Goal: Task Accomplishment & Management: Complete application form

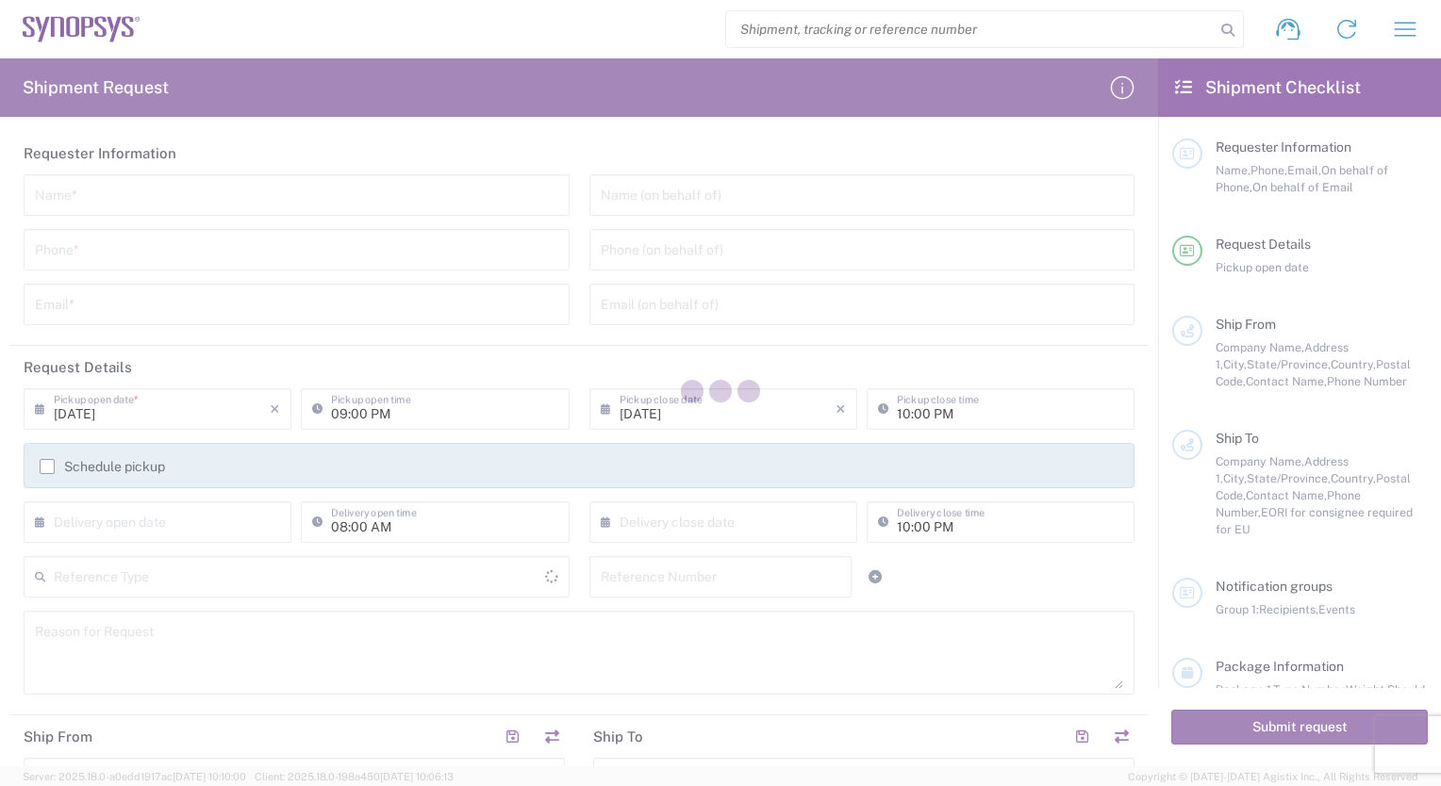
type input "[GEOGRAPHIC_DATA]"
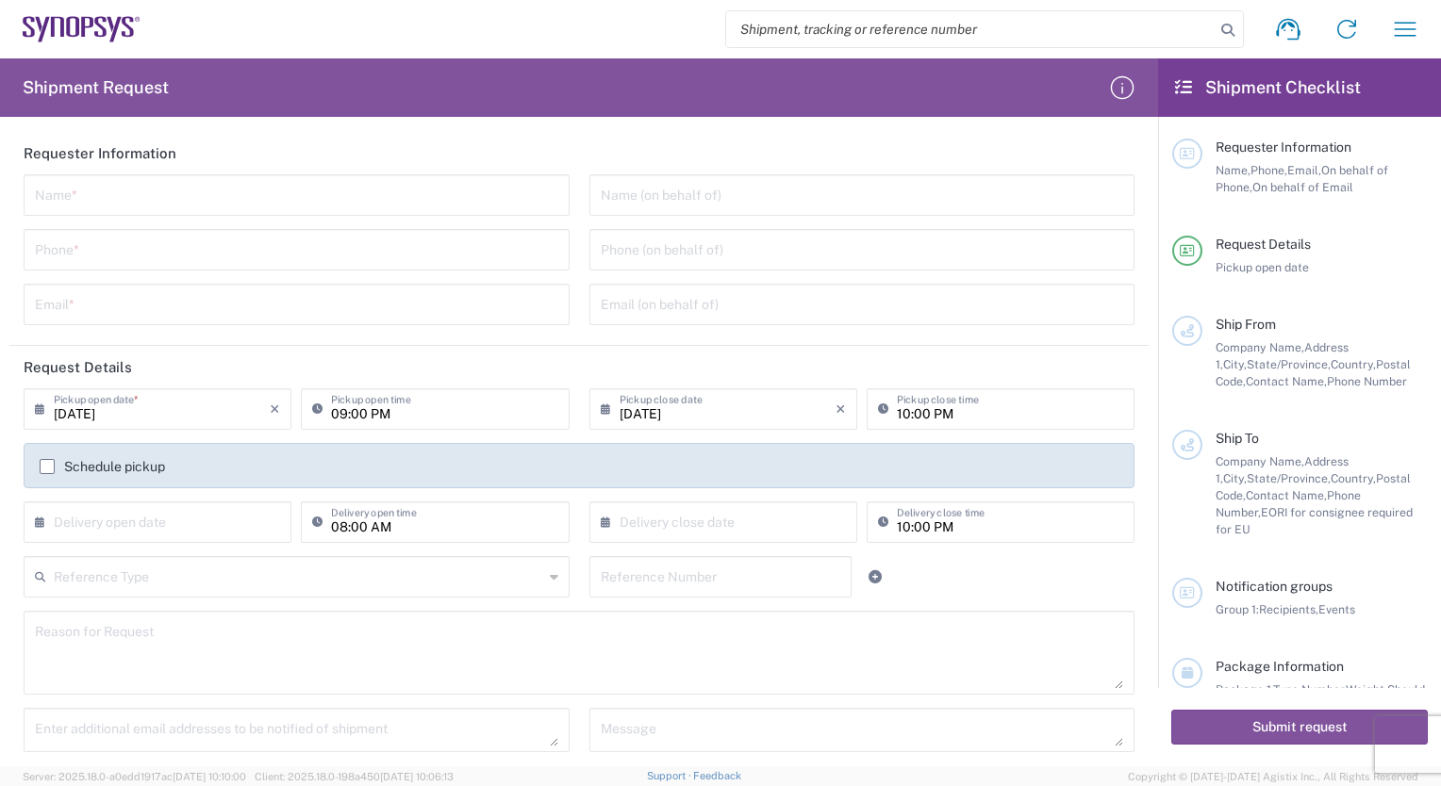
click at [872, 21] on input "search" at bounding box center [970, 29] width 488 height 36
paste input "56495165"
type input "56495165"
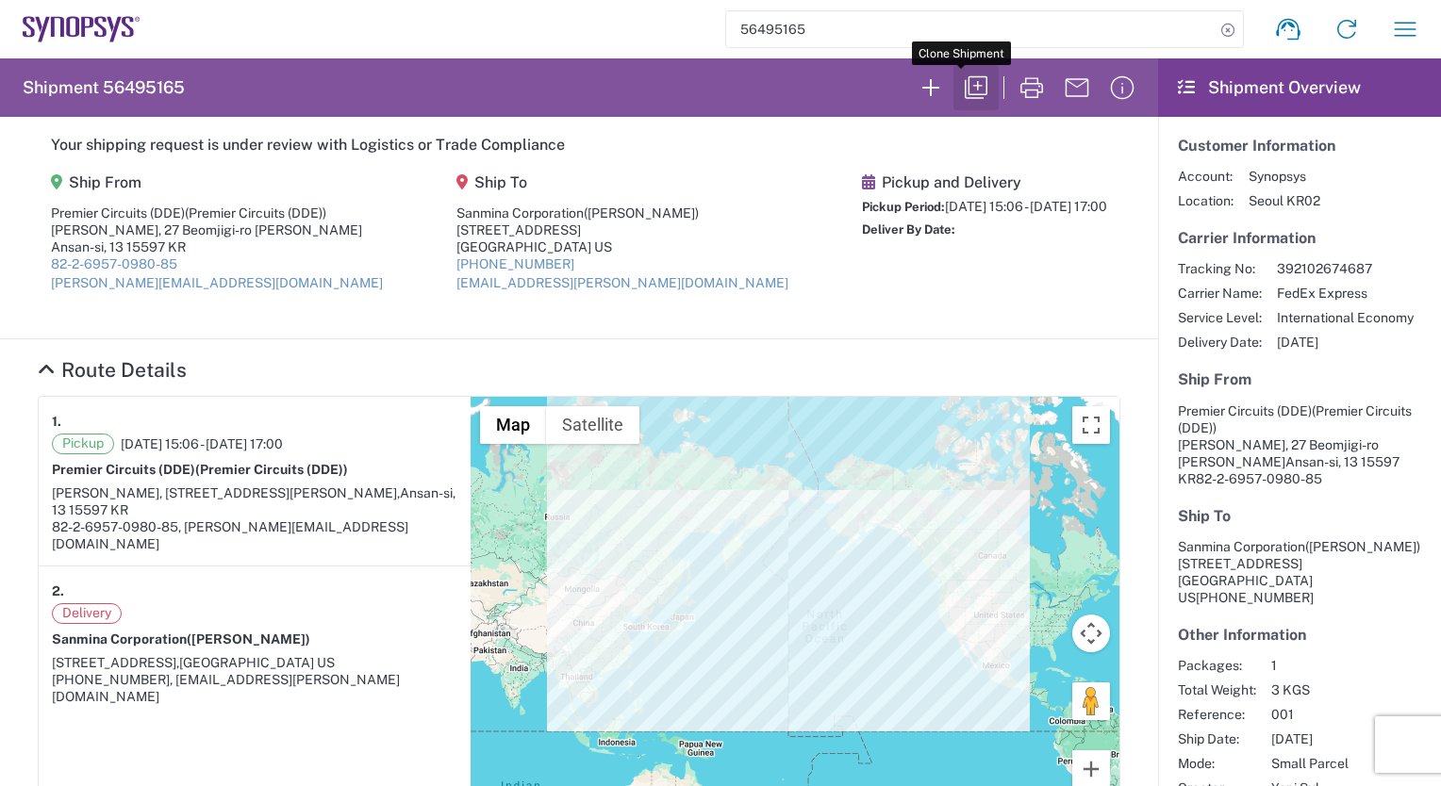
click at [964, 82] on icon "button" at bounding box center [976, 88] width 30 height 30
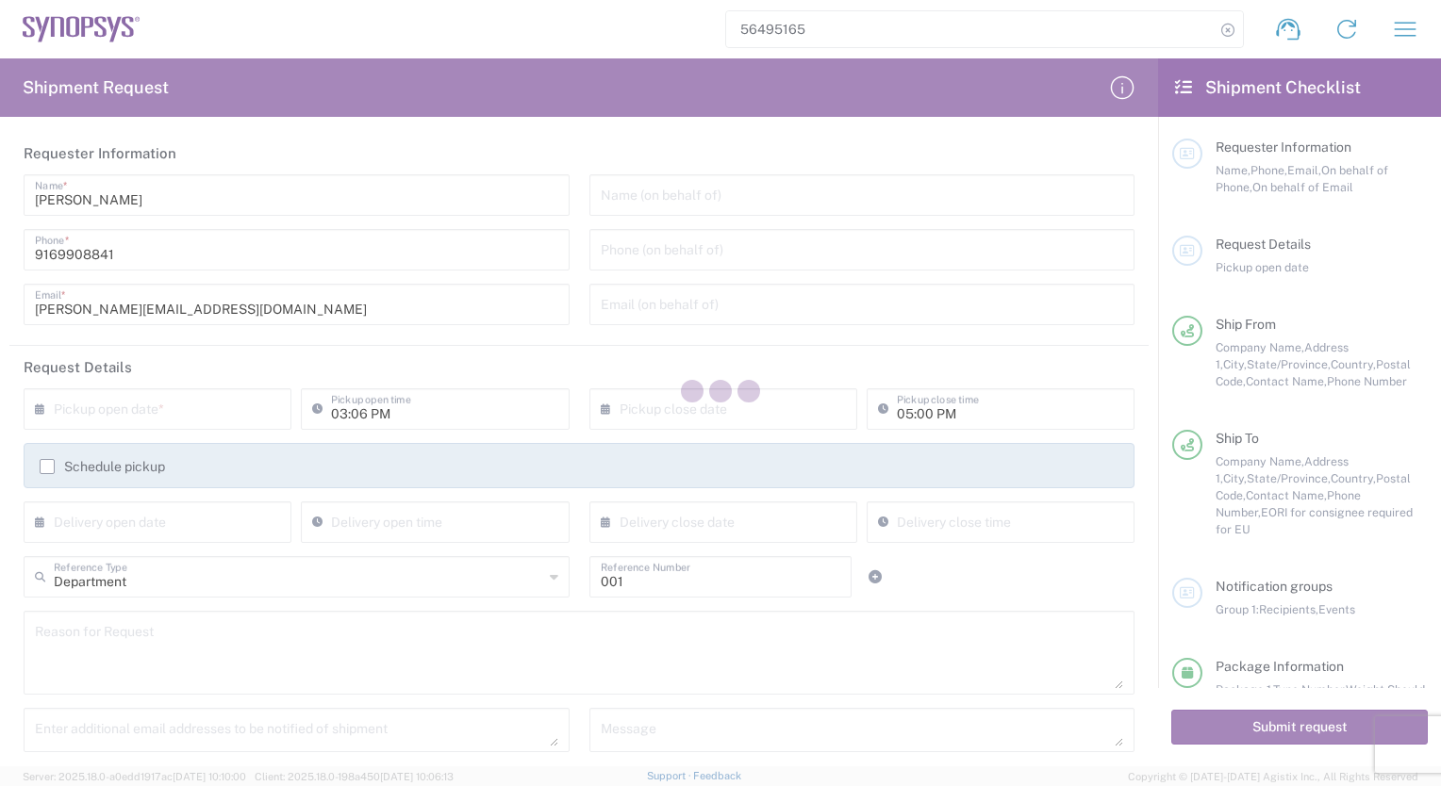
type input "Gyeonggi-do"
type input "Your Packaging"
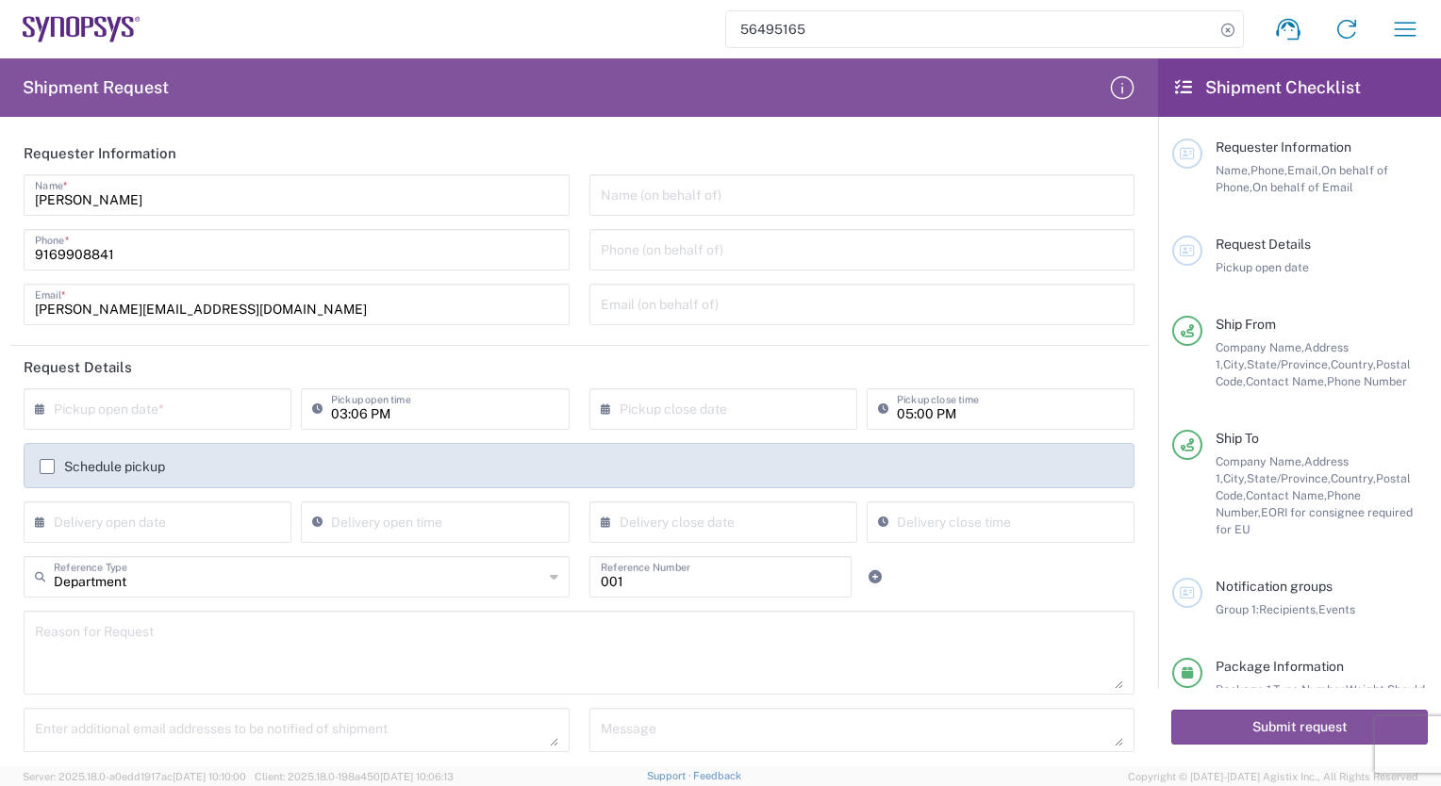
type input "[US_STATE]"
type input "Ex Works"
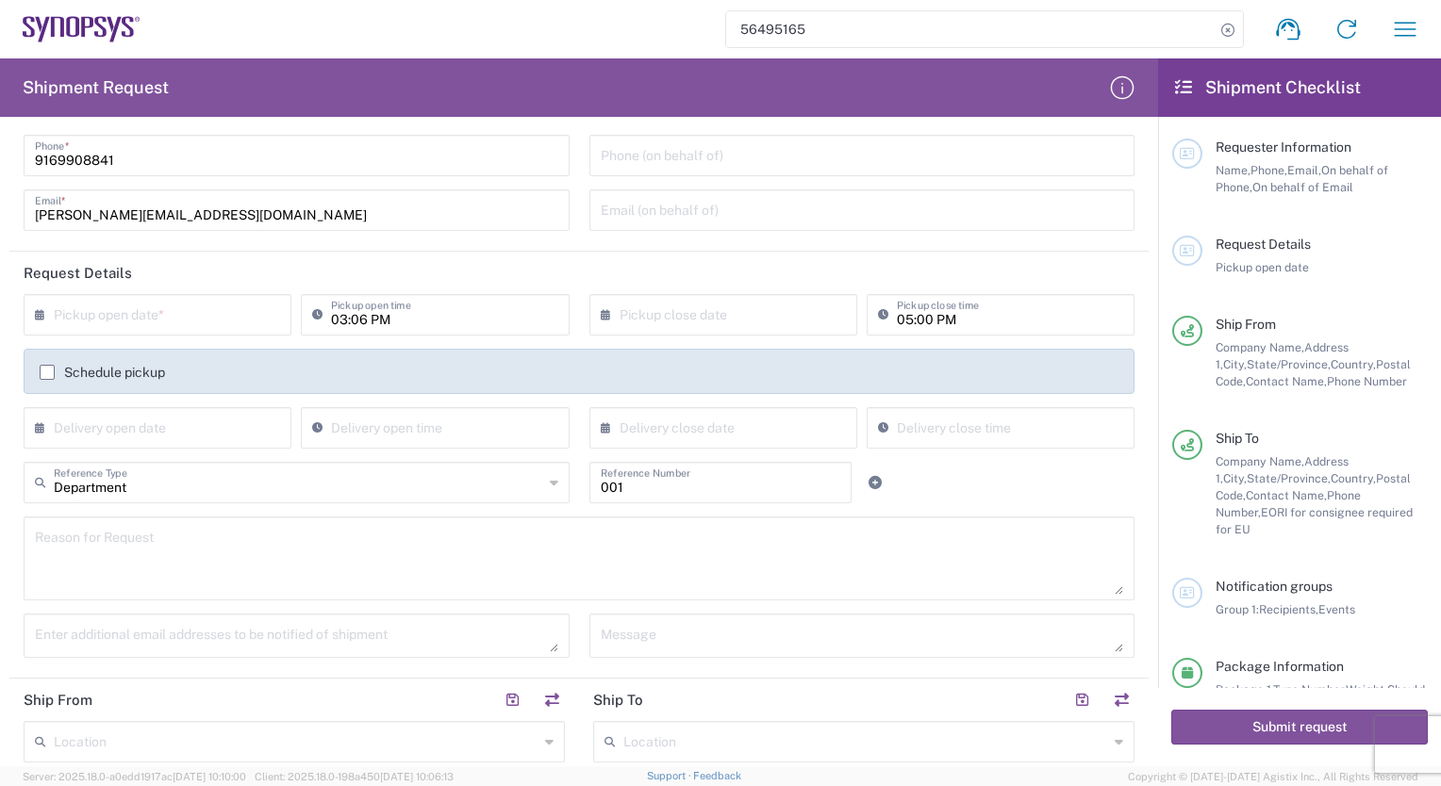
scroll to position [99, 0]
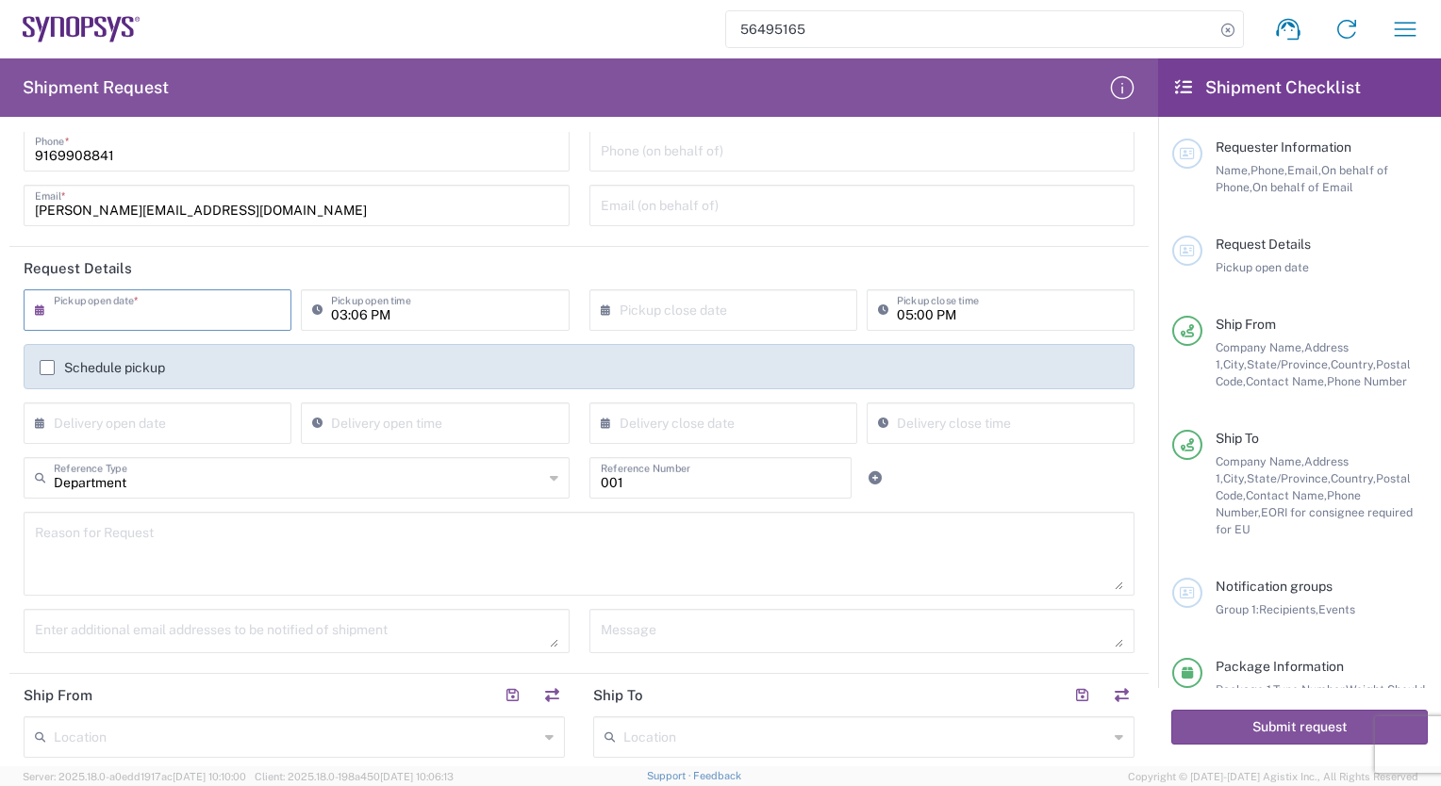
click at [217, 304] on input "text" at bounding box center [162, 308] width 216 height 33
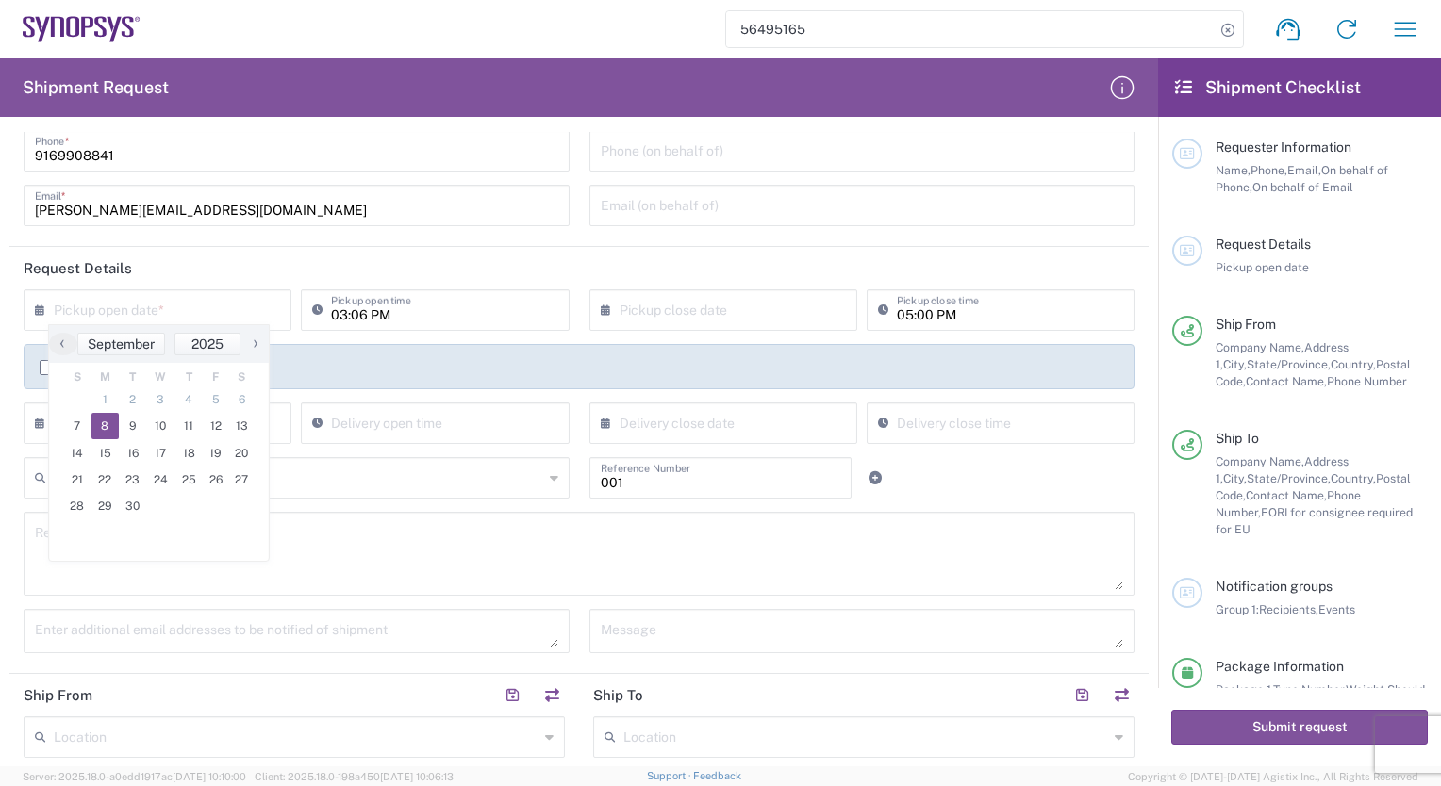
click at [106, 428] on span "8" at bounding box center [105, 426] width 28 height 26
type input "[DATE]"
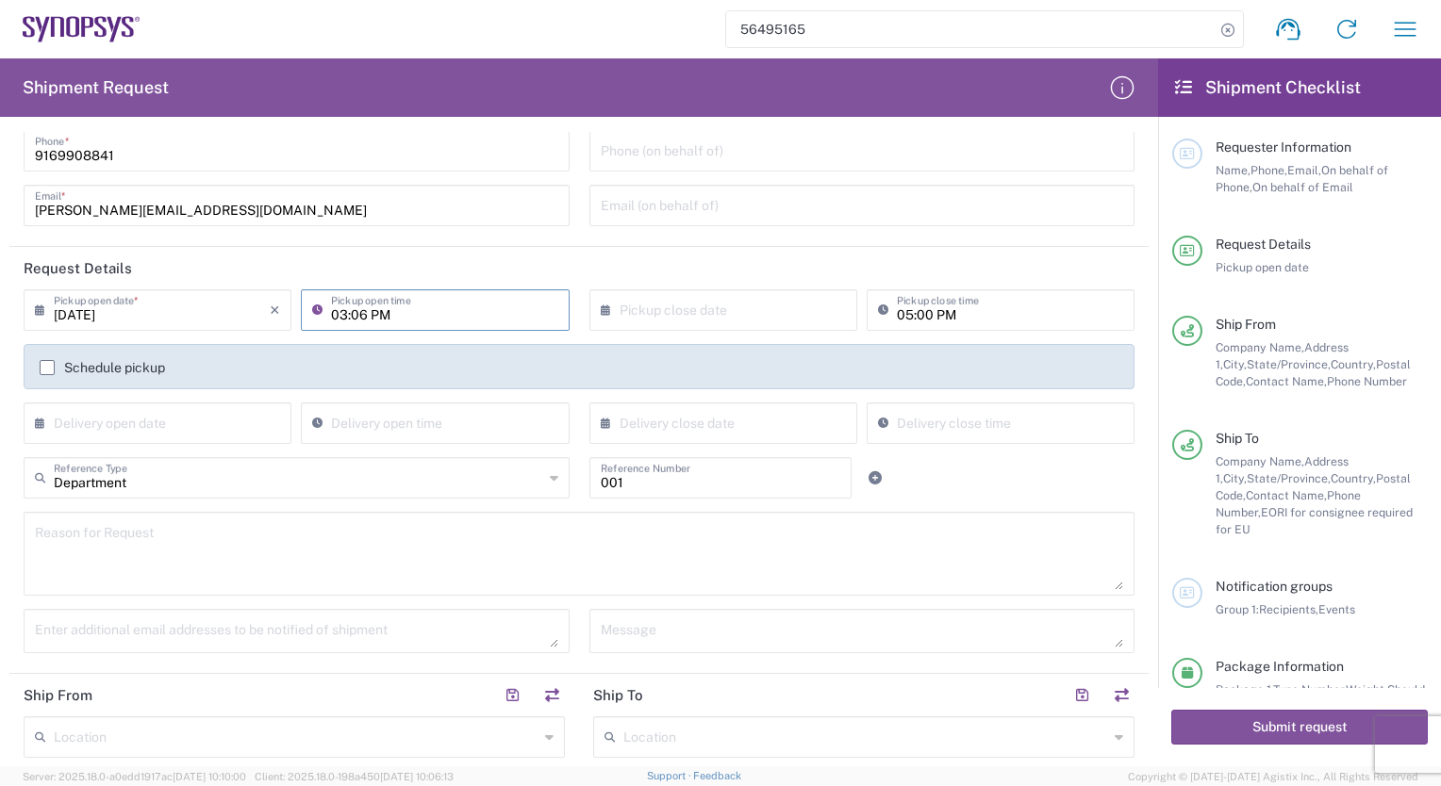
click at [361, 311] on input "03:06 PM" at bounding box center [444, 308] width 226 height 33
type input "03:30 PM"
click at [697, 301] on input "text" at bounding box center [727, 308] width 216 height 33
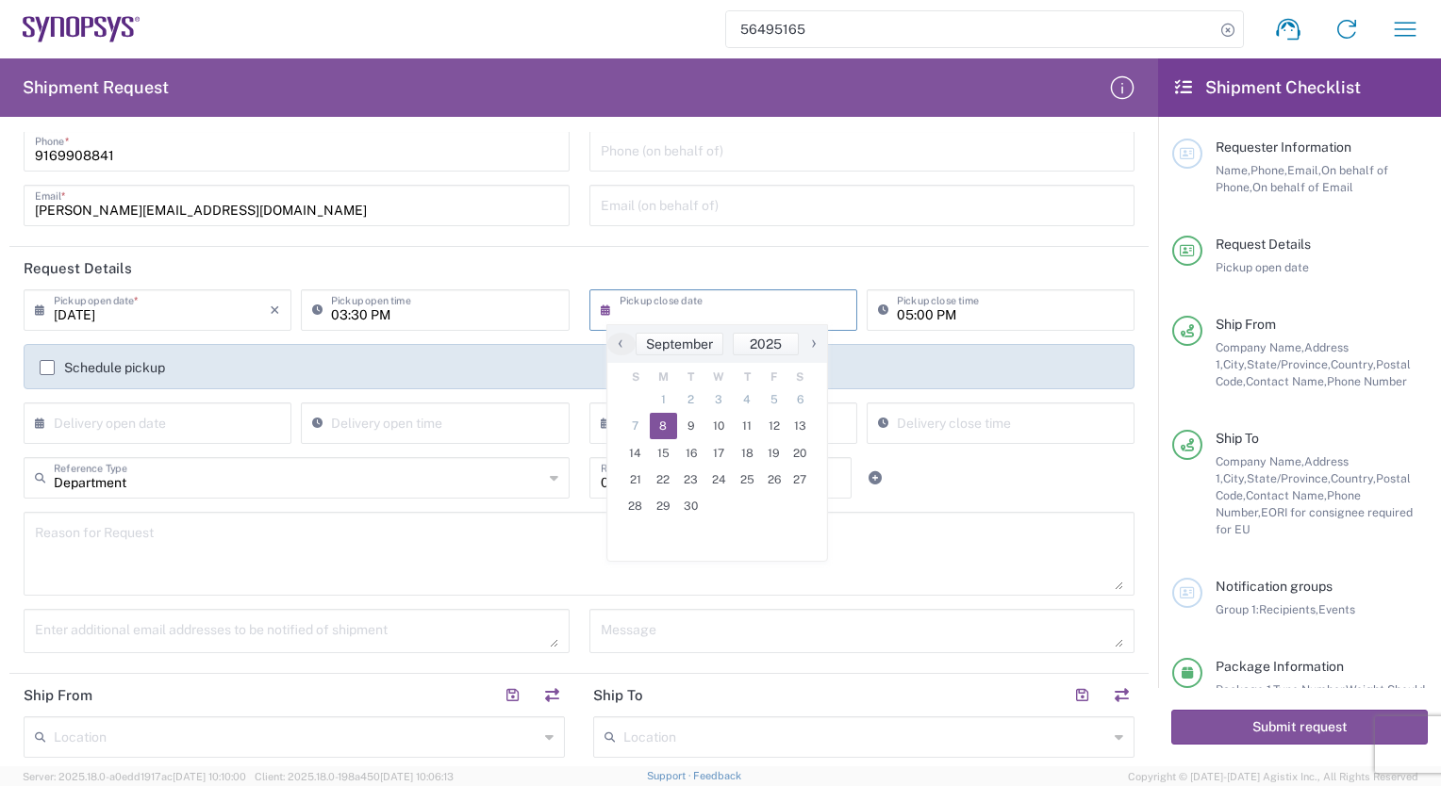
click at [665, 430] on span "8" at bounding box center [664, 426] width 28 height 26
type input "[DATE]"
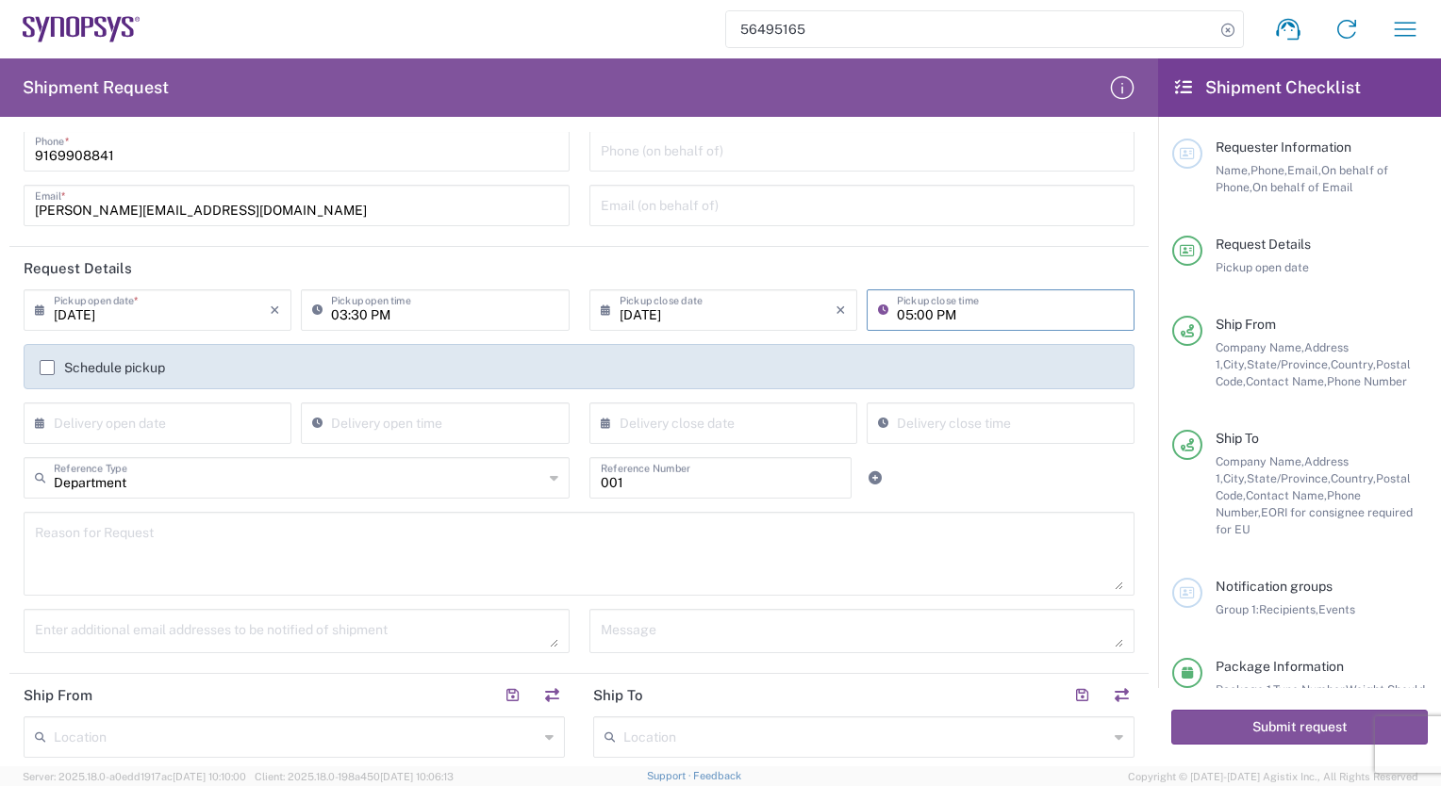
click at [920, 315] on input "05:00 PM" at bounding box center [1010, 308] width 226 height 33
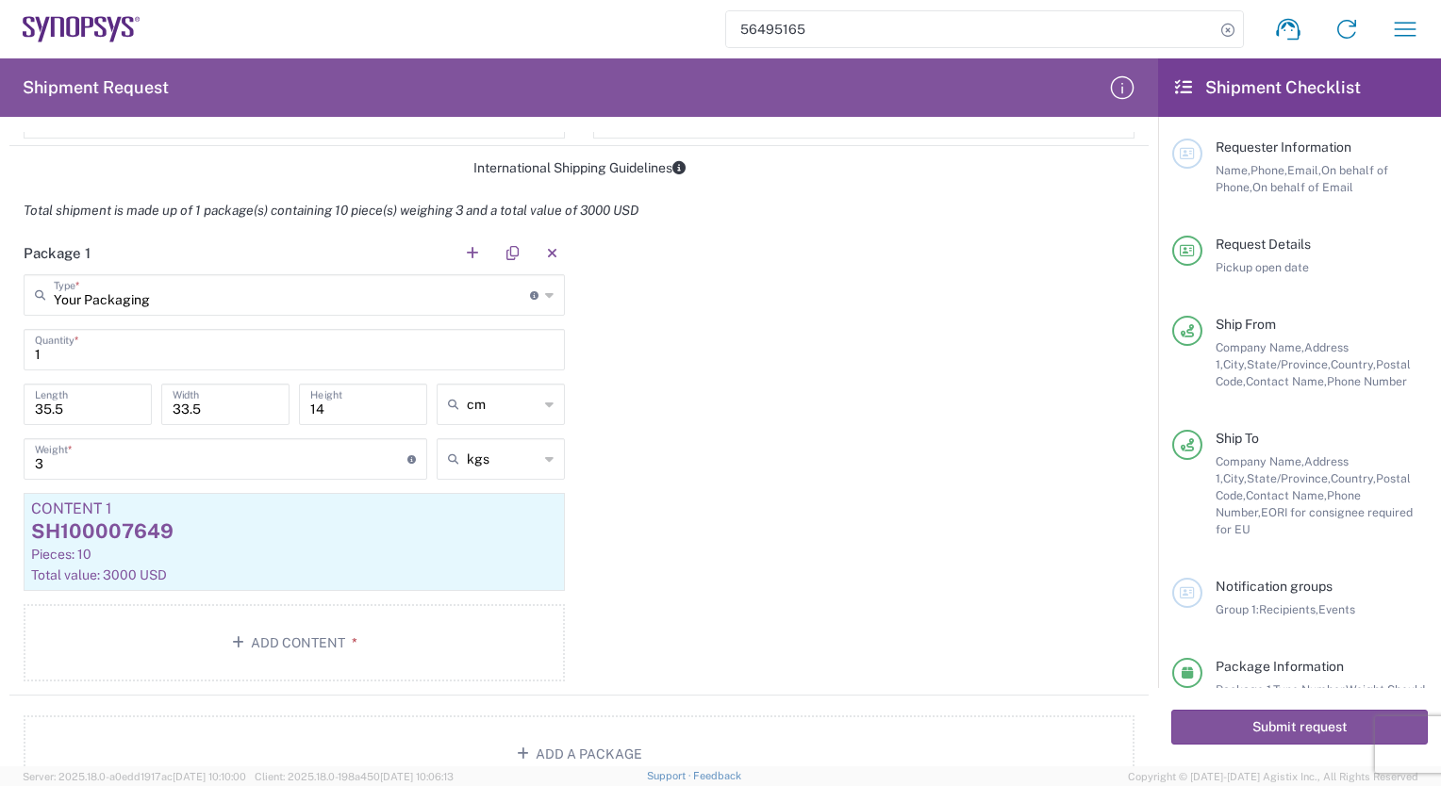
scroll to position [1464, 0]
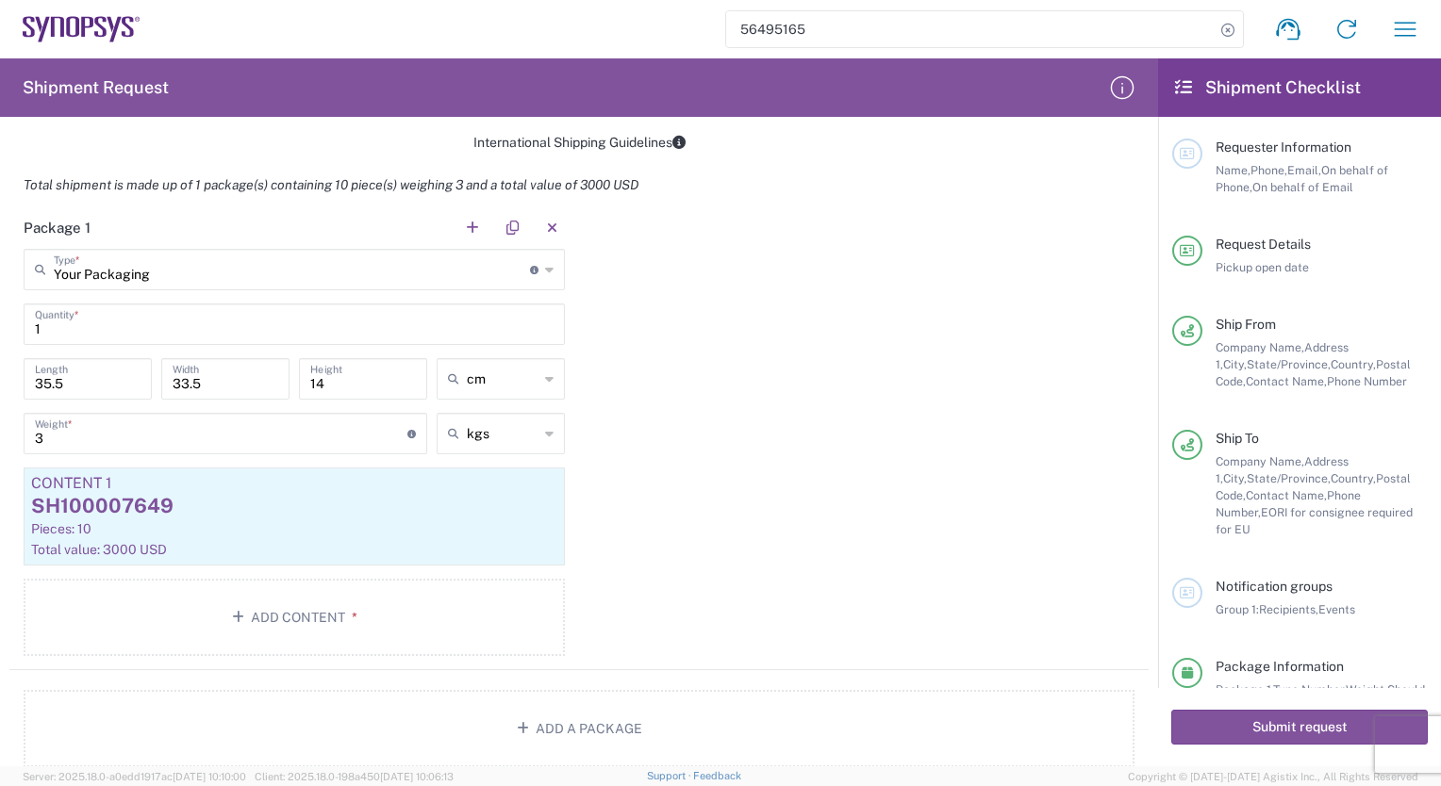
type input "05:30 PM"
drag, startPoint x: 71, startPoint y: 381, endPoint x: 30, endPoint y: 382, distance: 40.6
click at [30, 382] on div "35.5 Length" at bounding box center [88, 378] width 128 height 41
type input "51.5"
click at [246, 388] on input "33.5" at bounding box center [226, 377] width 106 height 33
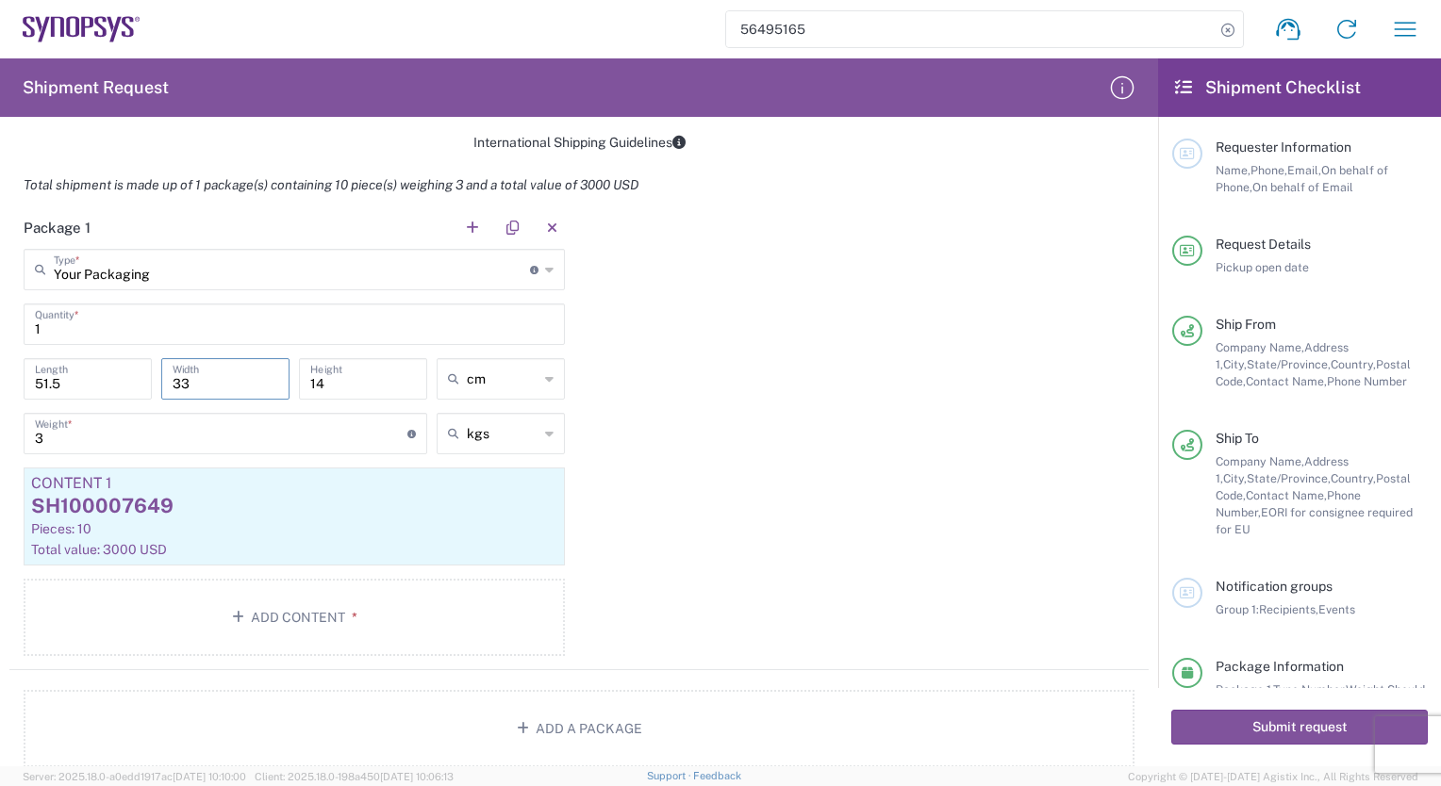
type input "3"
type input "28.5"
click at [148, 438] on input "3" at bounding box center [221, 432] width 372 height 33
type input "20"
click at [47, 326] on input "1" at bounding box center [294, 322] width 519 height 33
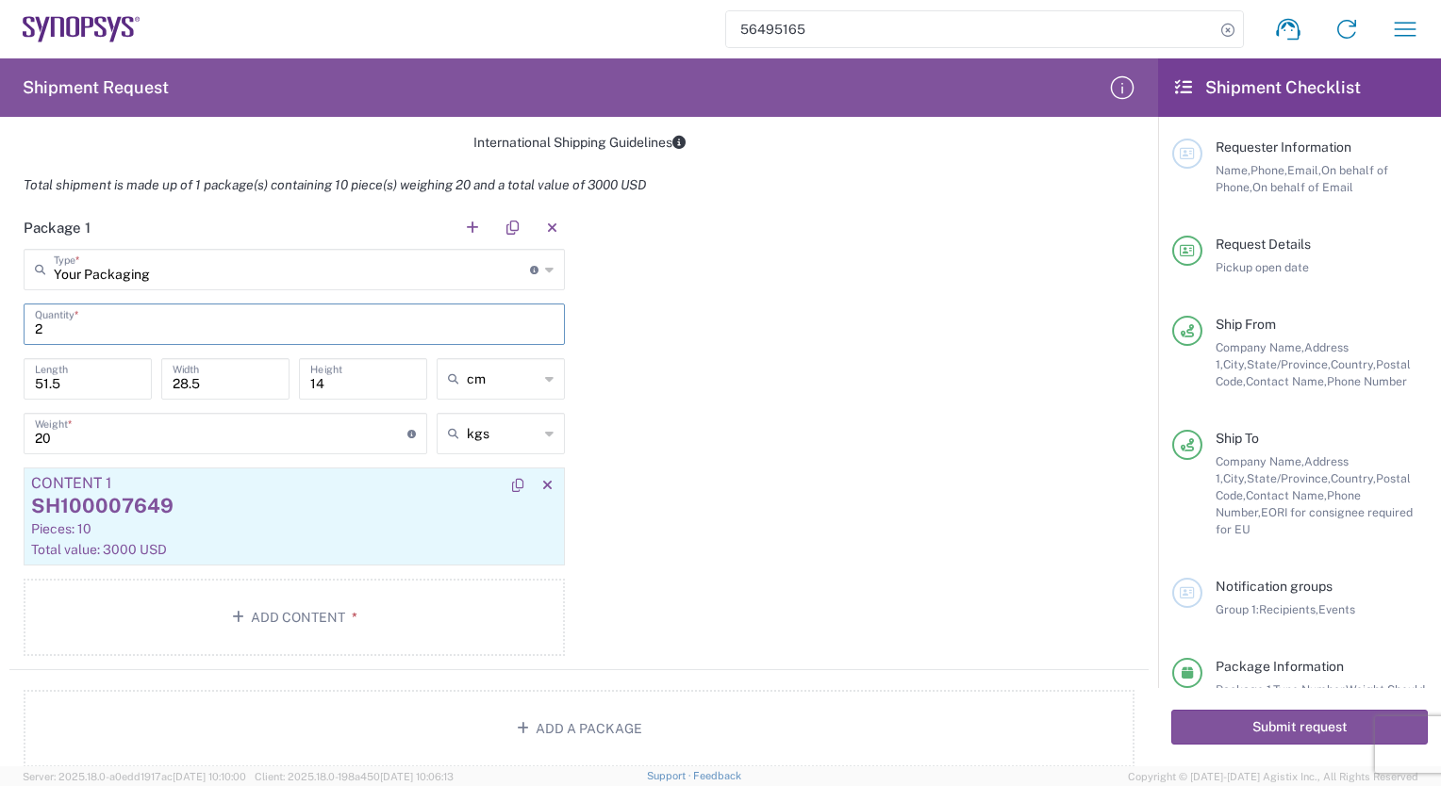
type input "2"
click at [385, 507] on div "SH100007649" at bounding box center [294, 506] width 526 height 28
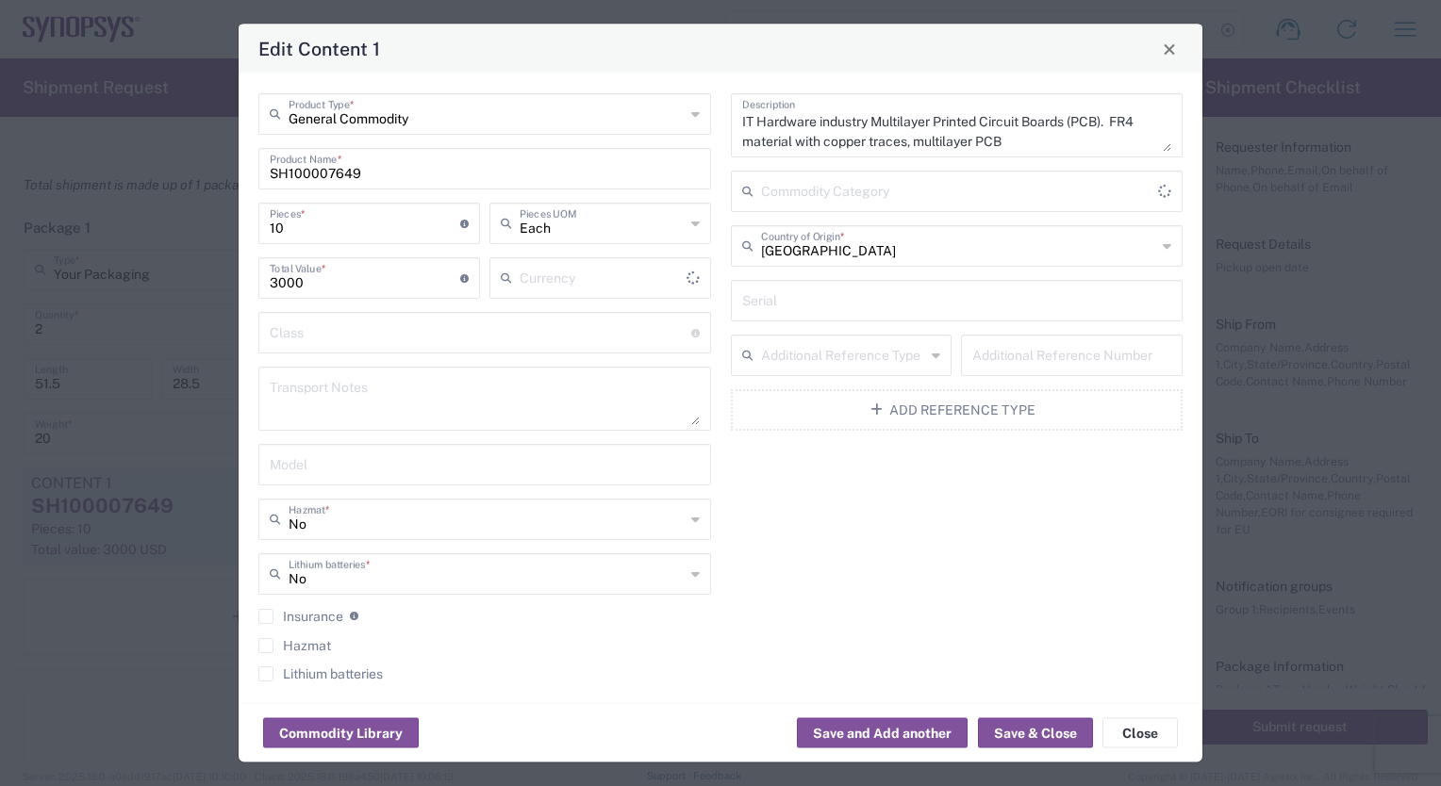
type input "US Dollar"
click at [368, 172] on input "SH100007649" at bounding box center [485, 167] width 430 height 33
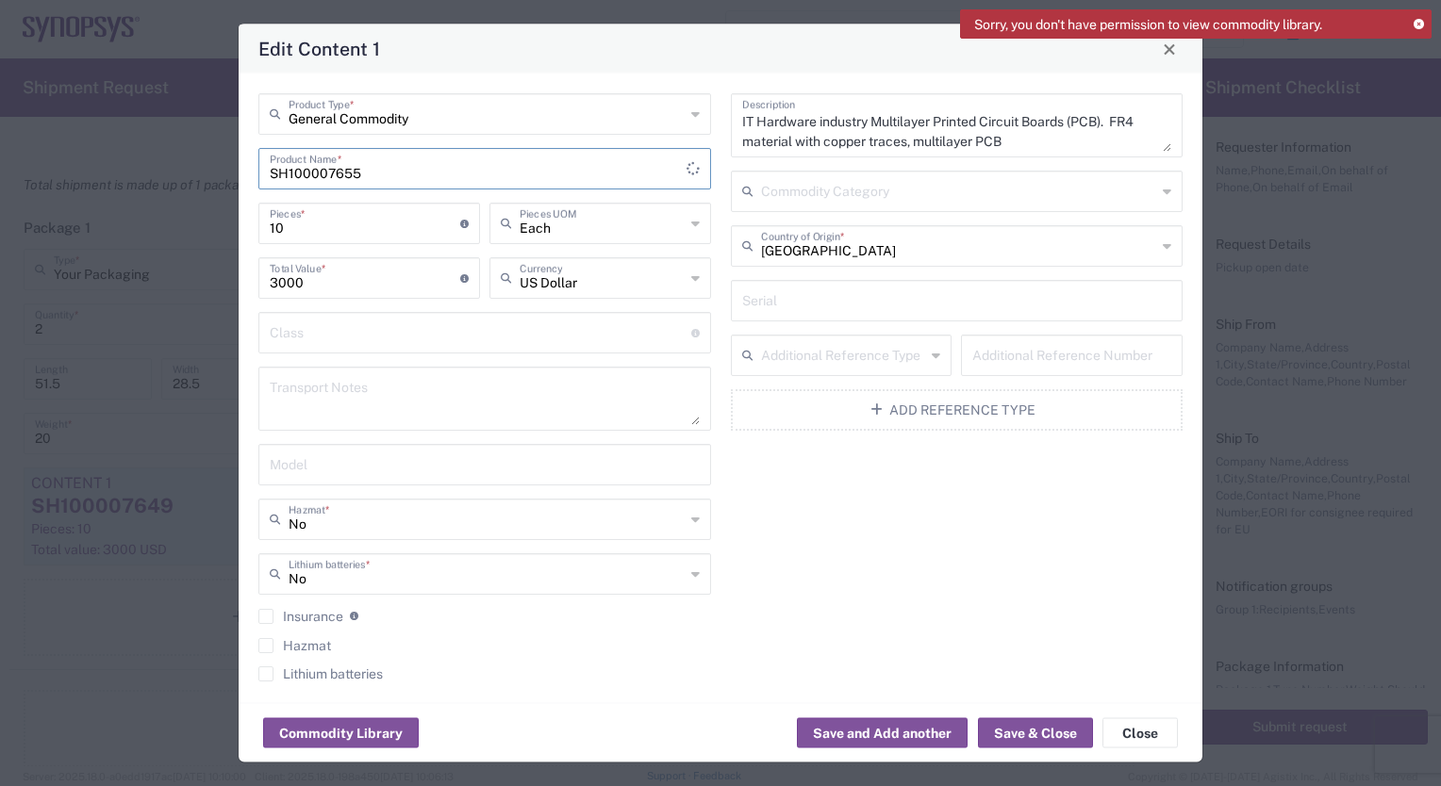
type input "SH100007655"
click at [330, 239] on div "10 Pieces * Number of pieces inside all the packages" at bounding box center [369, 223] width 222 height 41
type input "1"
type input "300"
type input "8"
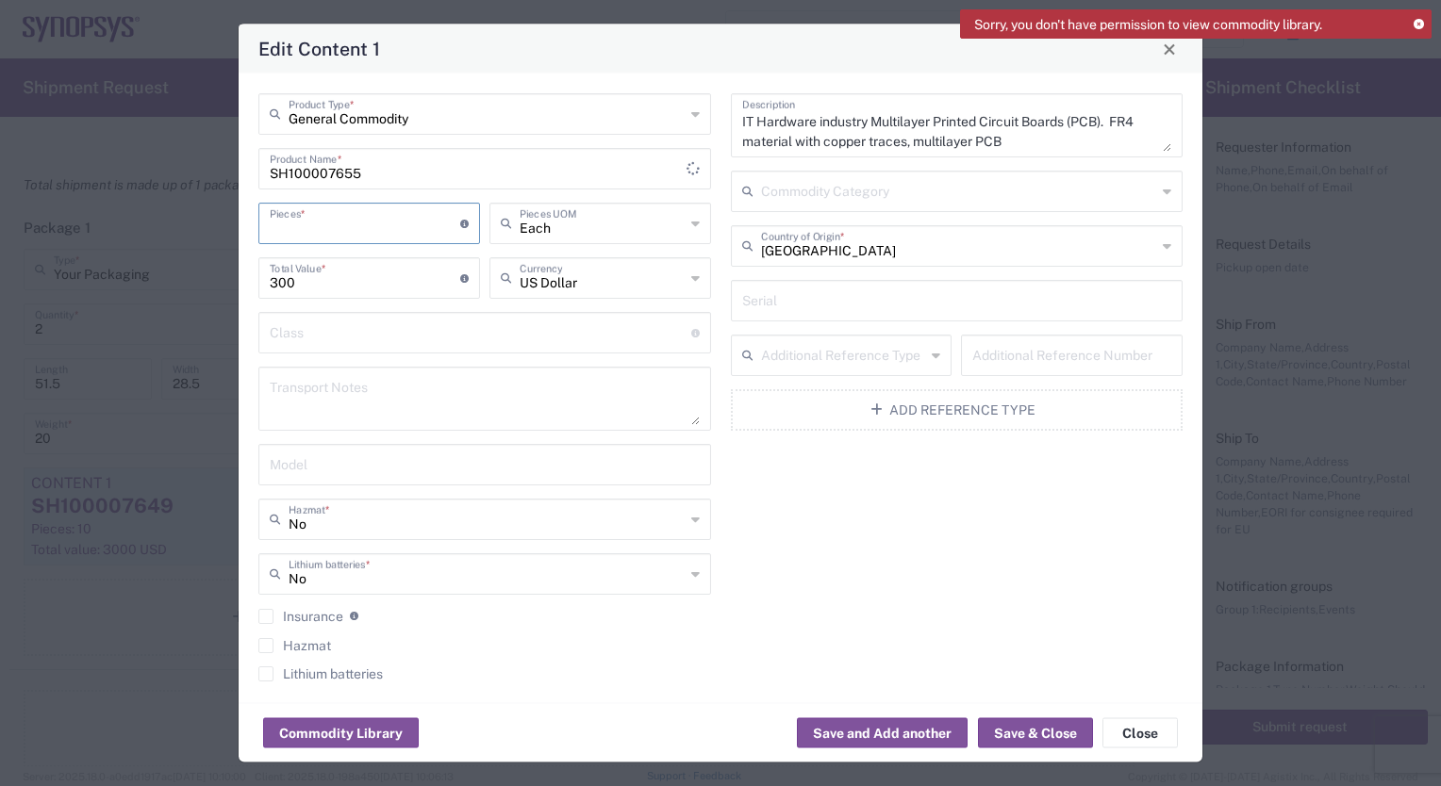
type input "2400"
type input "80"
type input "24000"
type input "80"
click at [347, 279] on input "24000" at bounding box center [365, 276] width 190 height 33
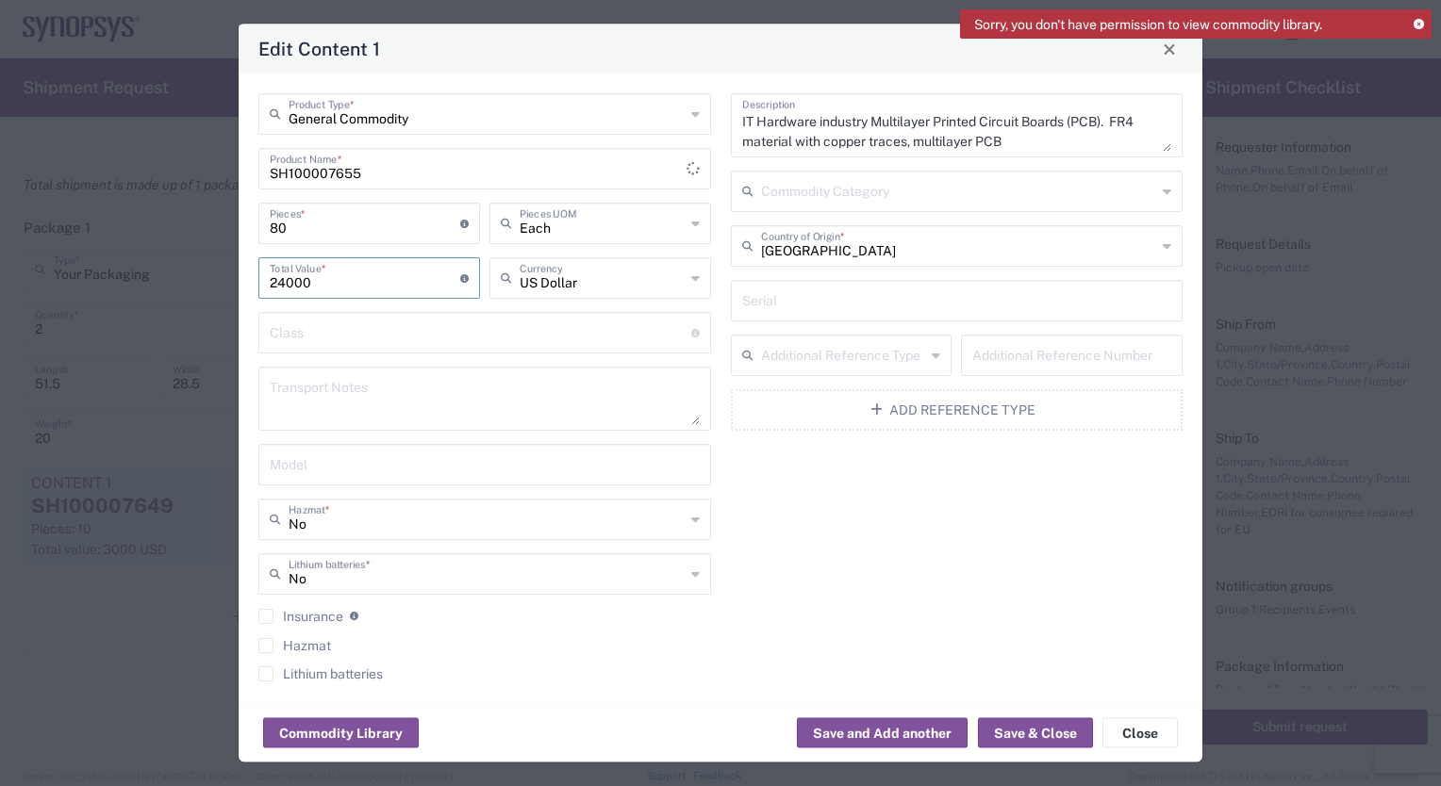
drag, startPoint x: 359, startPoint y: 273, endPoint x: 265, endPoint y: 288, distance: 95.5
click at [265, 288] on div "24000 Total Value * Total value of all the pieces" at bounding box center [369, 277] width 222 height 41
type input "10052"
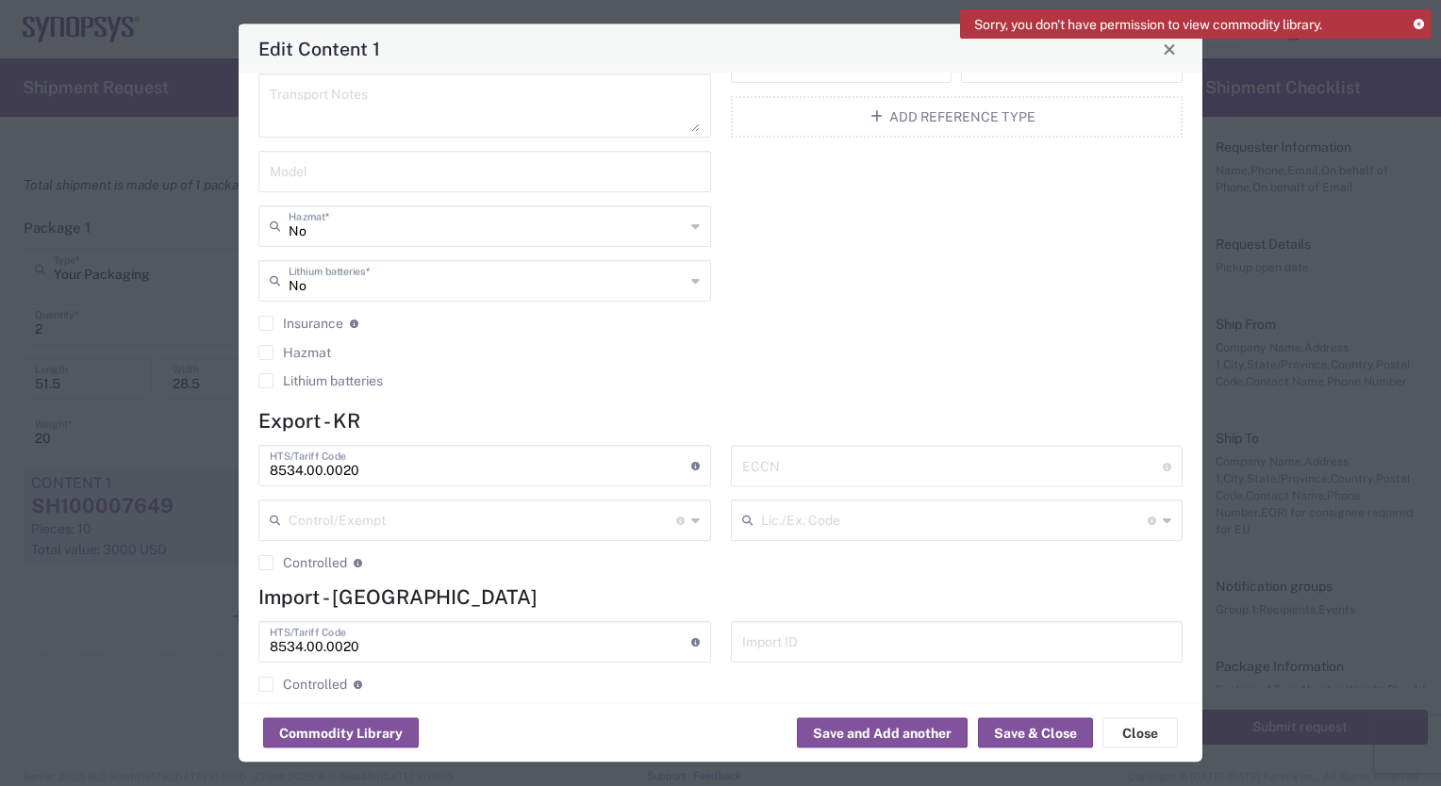
scroll to position [313, 0]
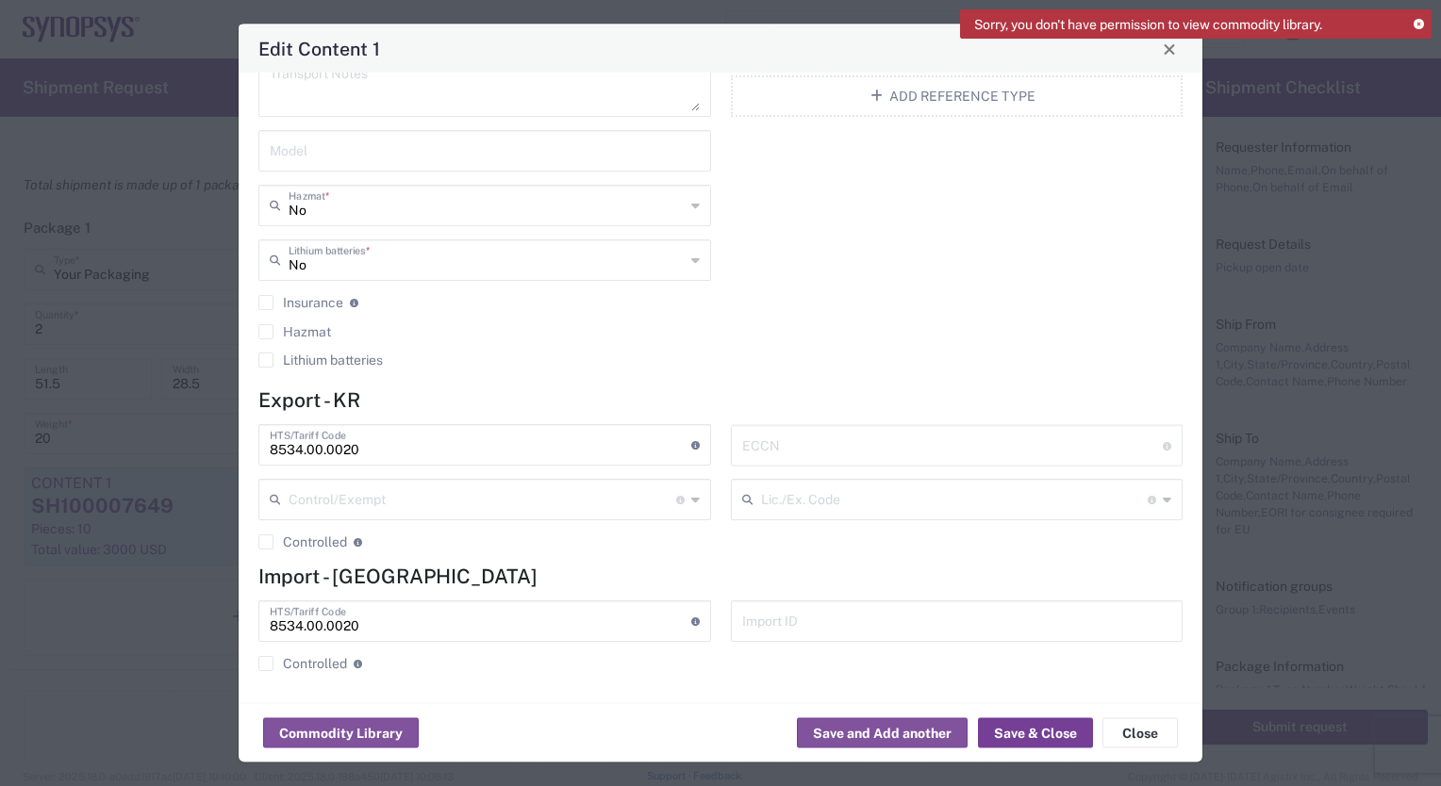
click at [1028, 734] on button "Save & Close" at bounding box center [1035, 733] width 115 height 30
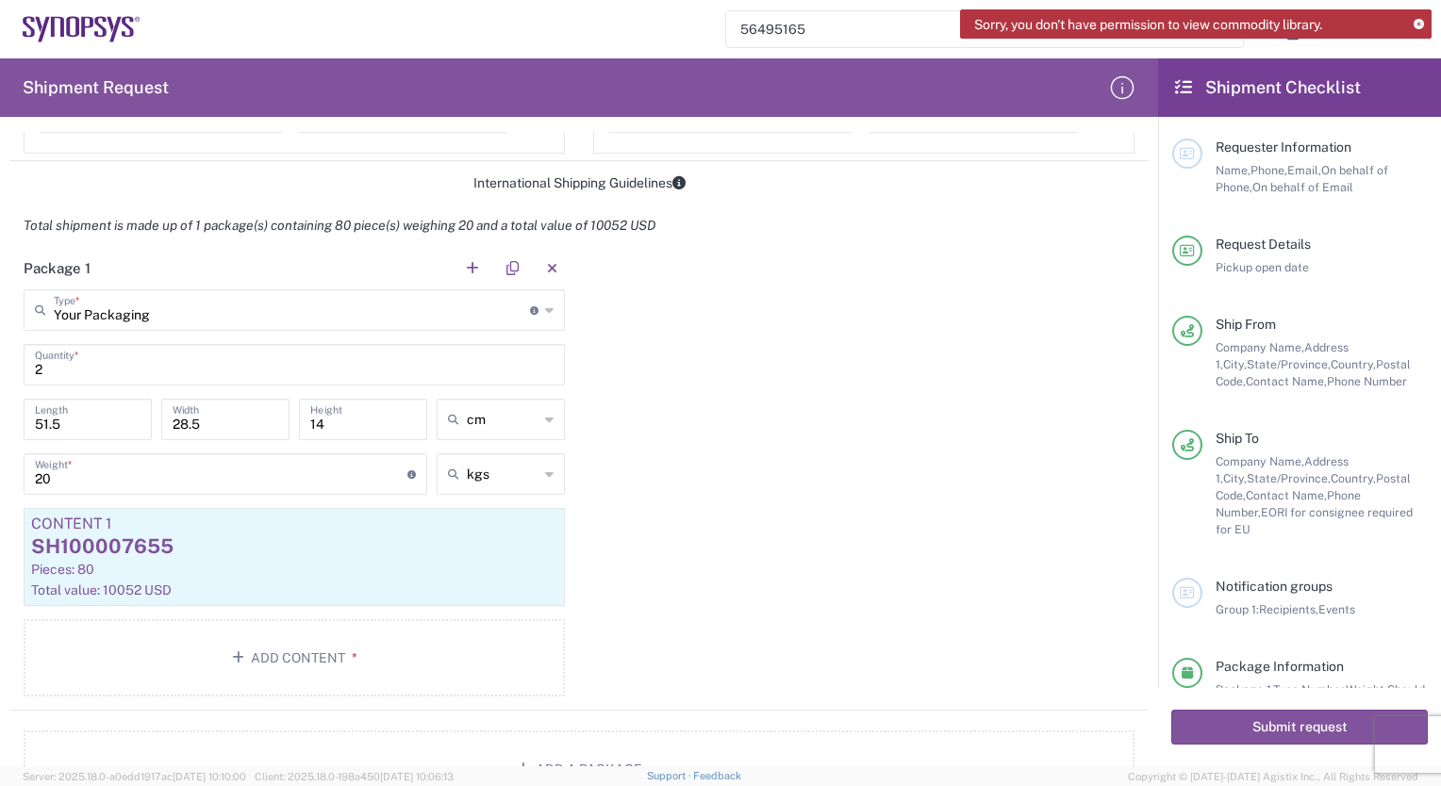
scroll to position [1413, 0]
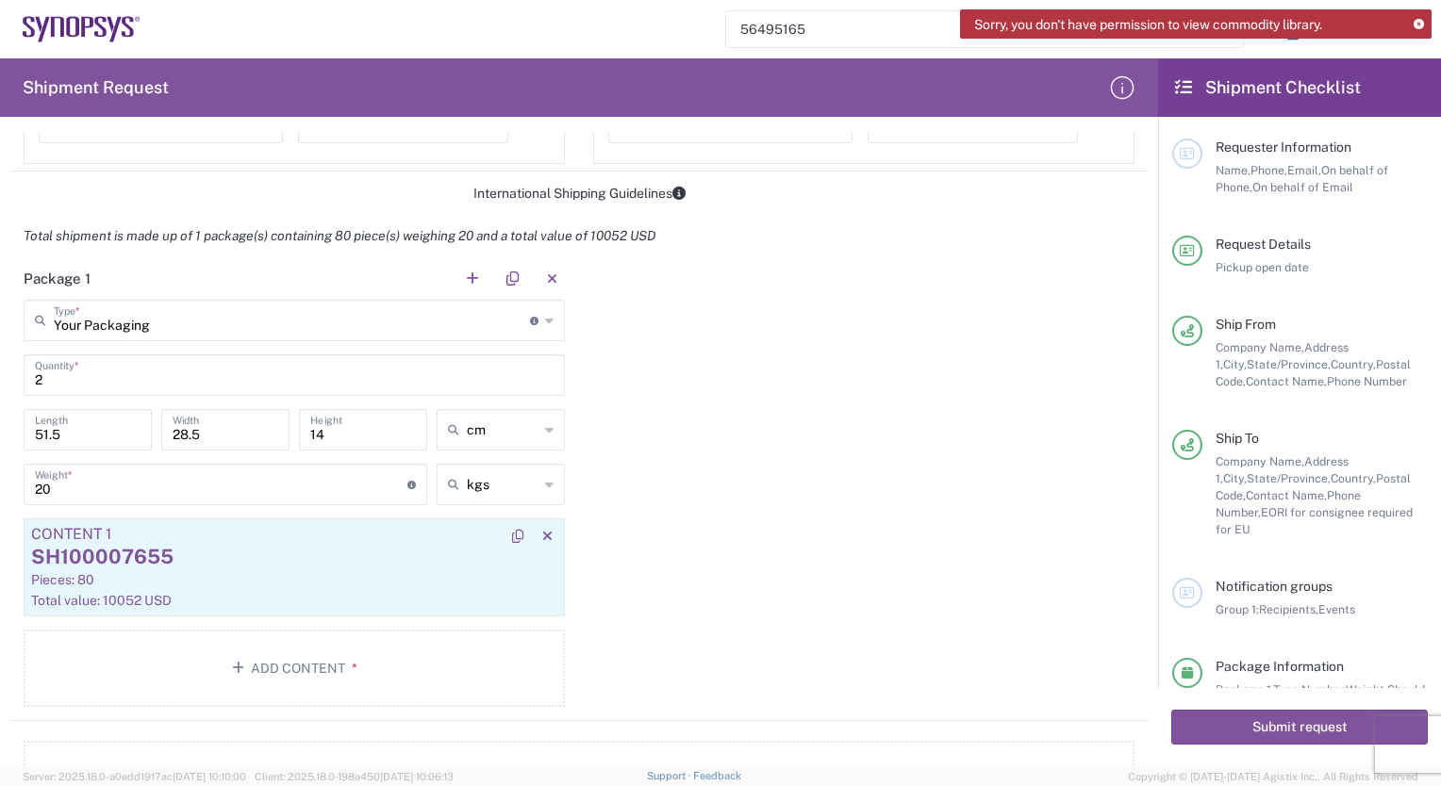
click at [219, 600] on div "Total value: 10052 USD" at bounding box center [294, 600] width 526 height 17
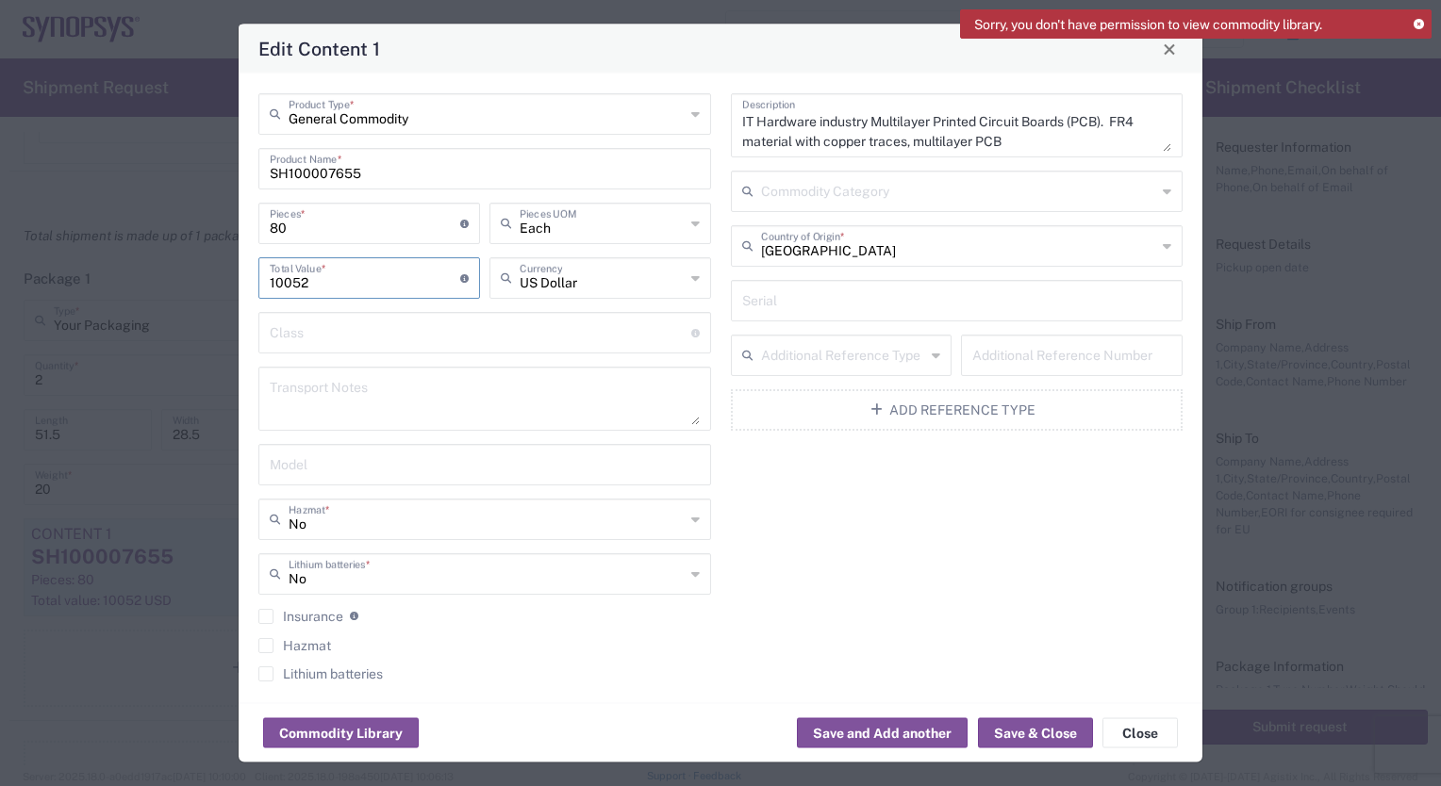
click at [327, 288] on input "10052" at bounding box center [365, 276] width 190 height 33
type input "1"
type input "9520"
click at [1018, 730] on button "Save & Close" at bounding box center [1035, 733] width 115 height 30
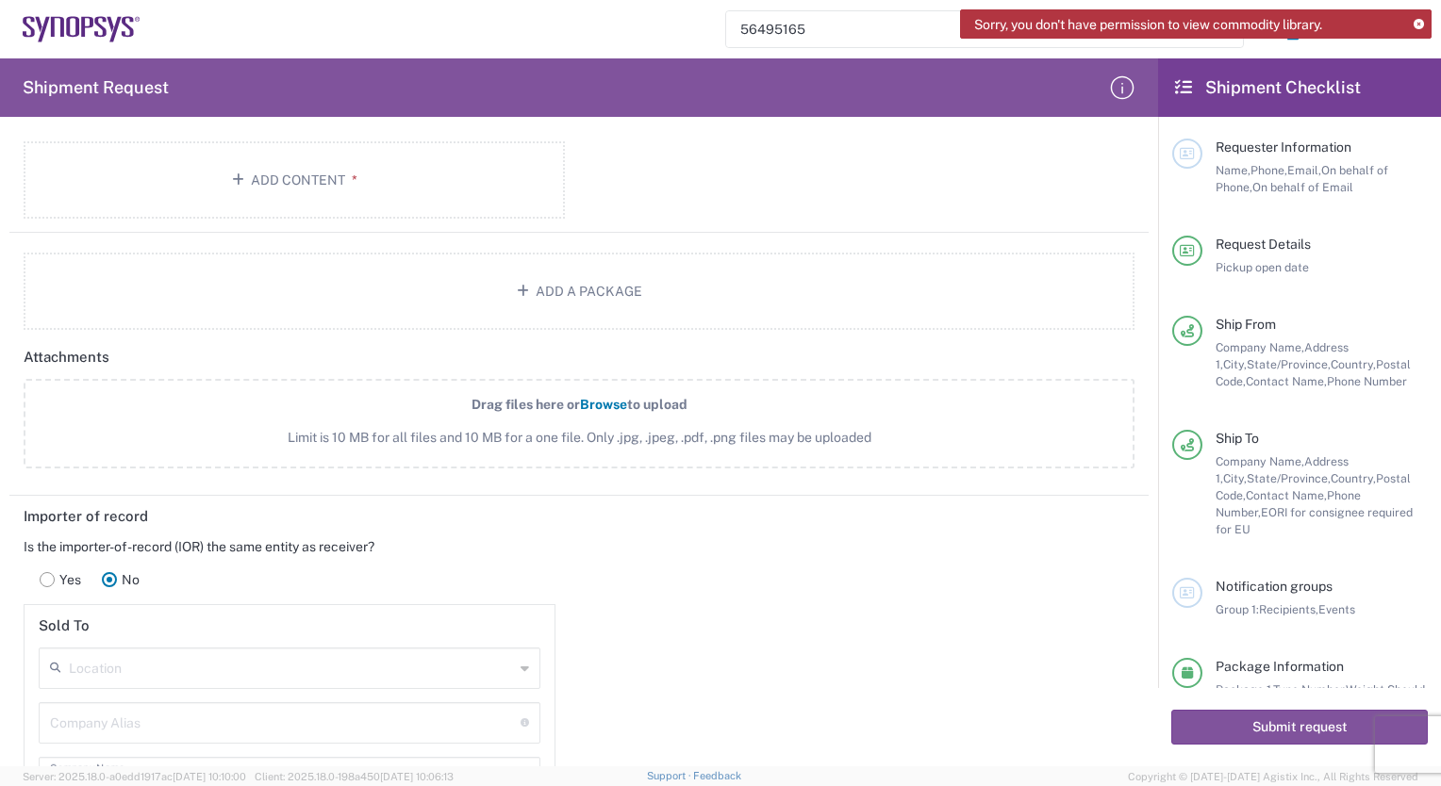
scroll to position [1851, 0]
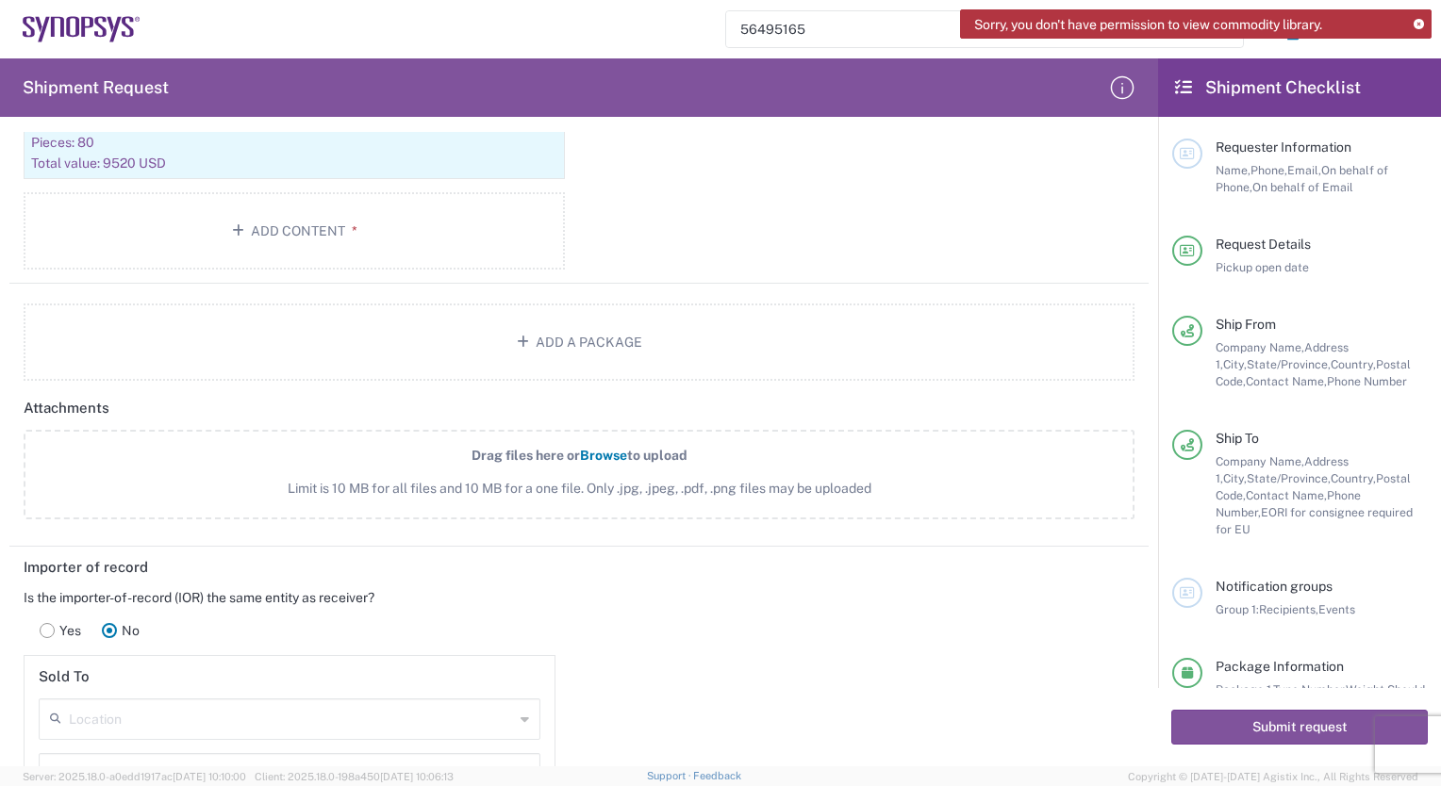
click at [581, 451] on span "Browse" at bounding box center [603, 455] width 47 height 15
click at [0, 0] on input "Drag files here or Browse to upload Limit is 10 MB for all files and 10 MB for …" at bounding box center [0, 0] width 0 height 0
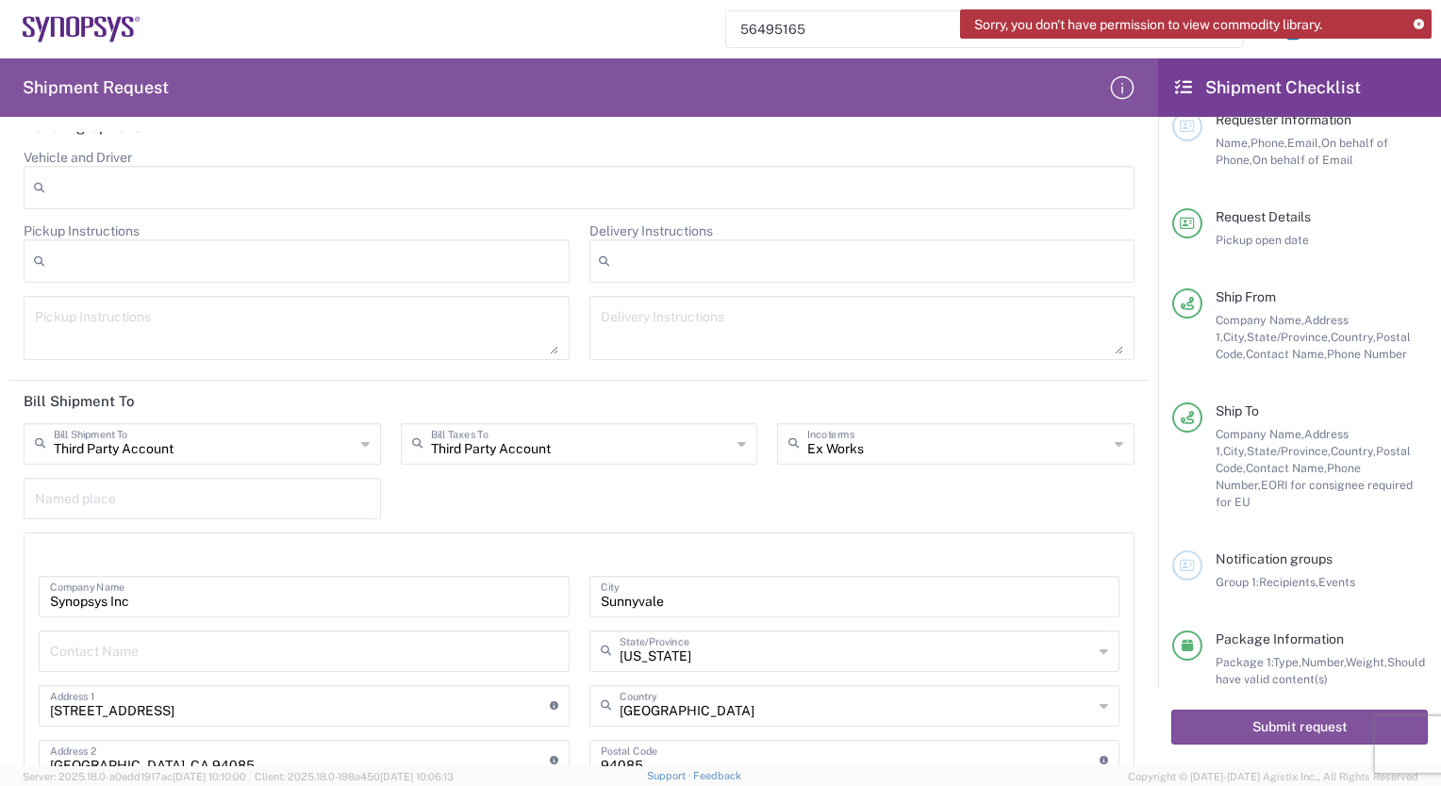
scroll to position [49, 0]
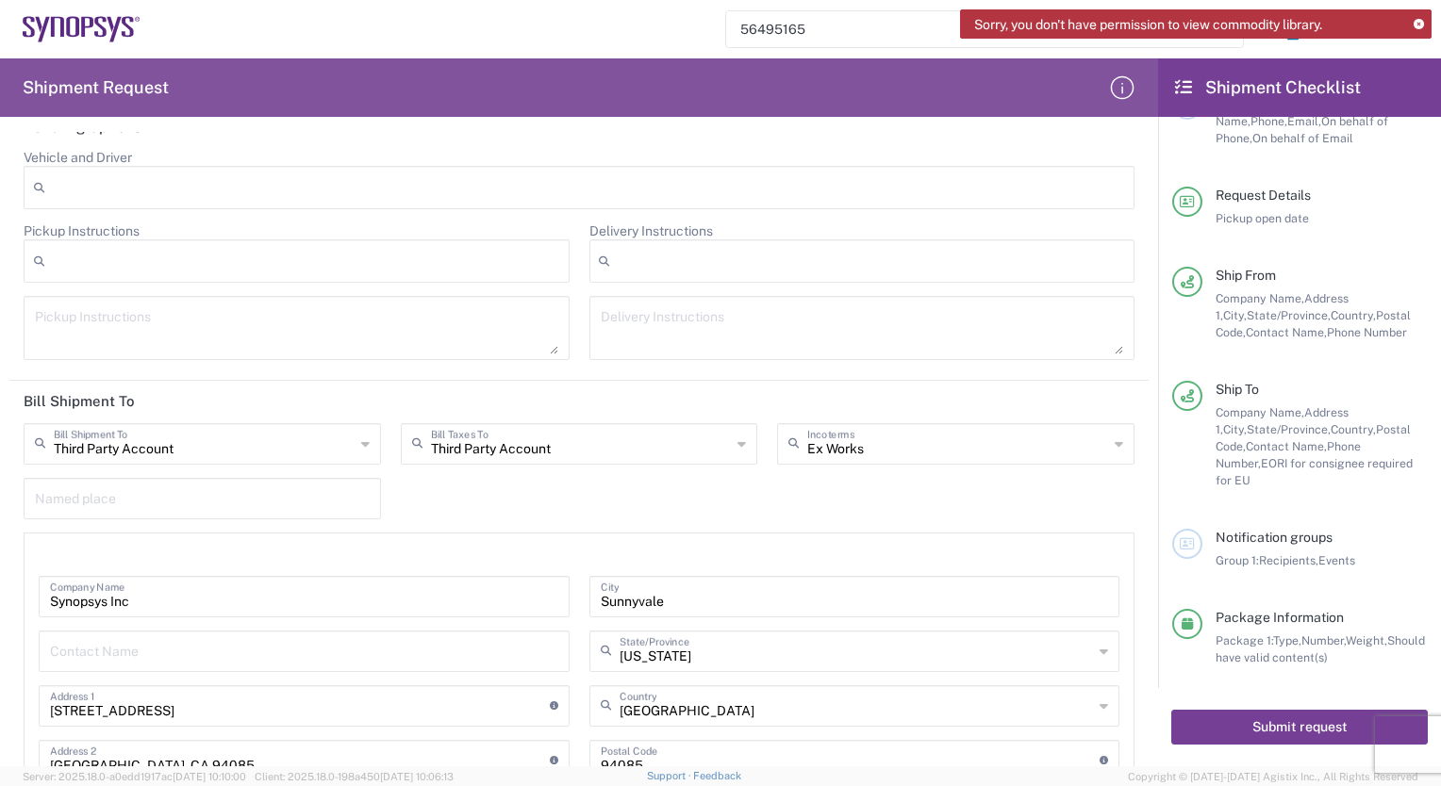
click at [1282, 733] on button "Submit request" at bounding box center [1299, 727] width 256 height 35
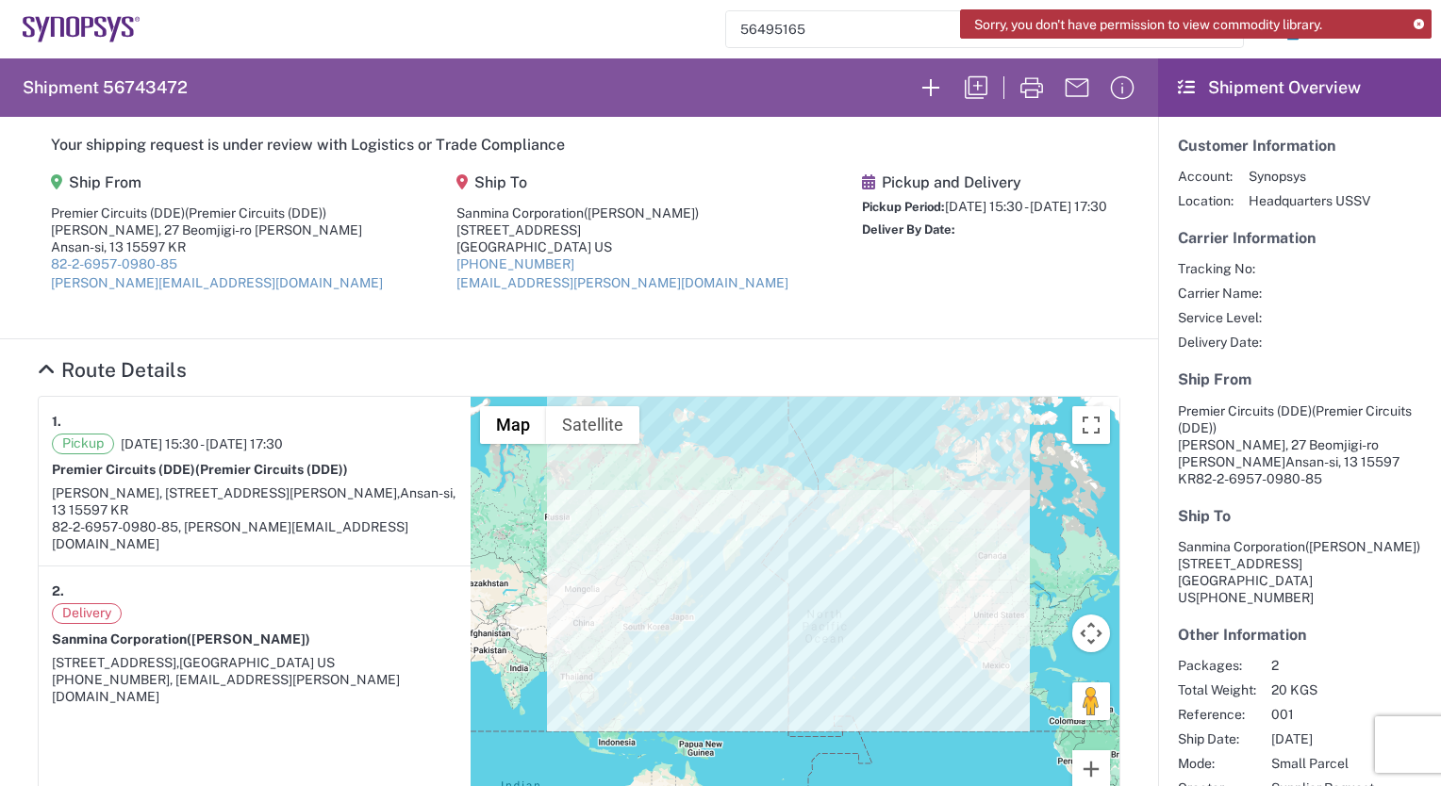
click at [1418, 25] on icon at bounding box center [1418, 25] width 10 height 10
